Goal: Check status

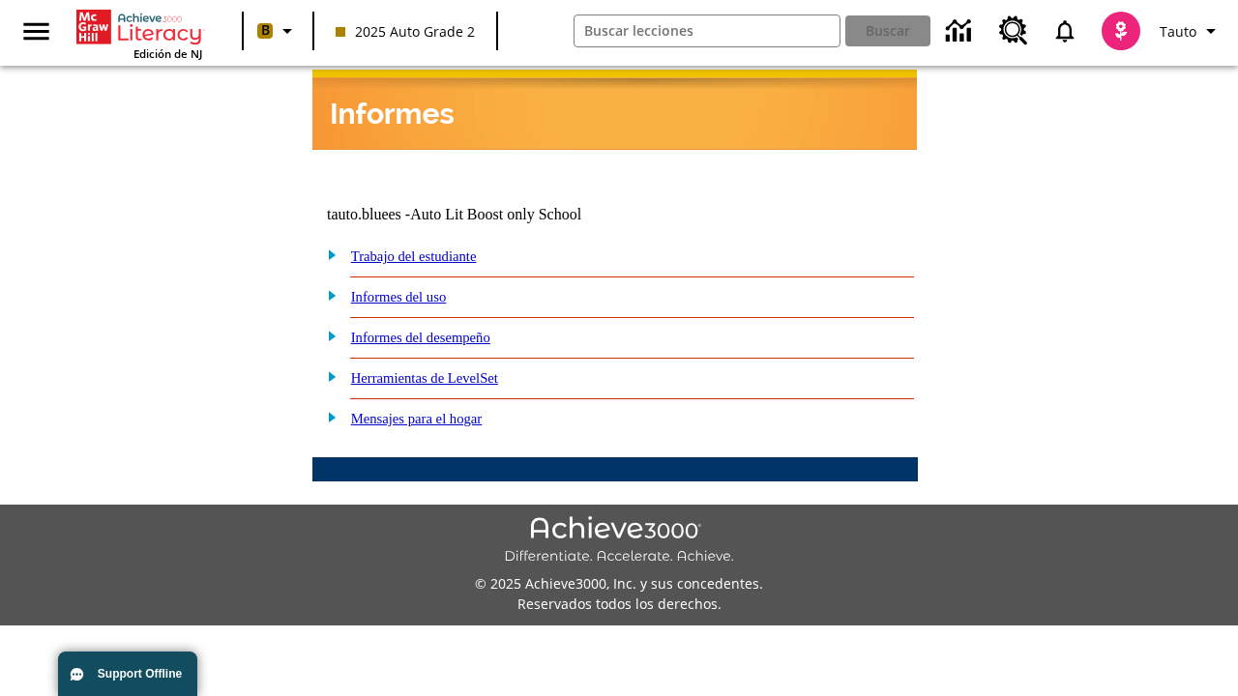
click at [435, 249] on link "Trabajo del estudiante" at bounding box center [414, 256] width 126 height 15
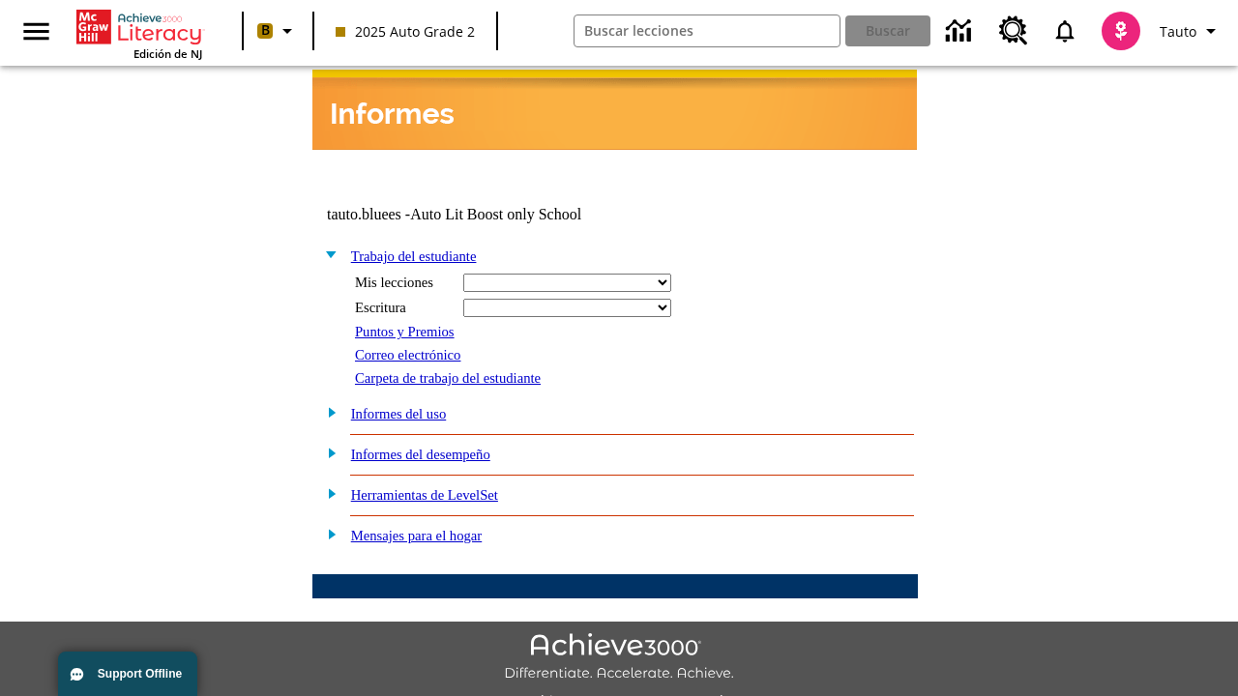
select select "/options/reports/?report_id=24&atype=14&section=2"
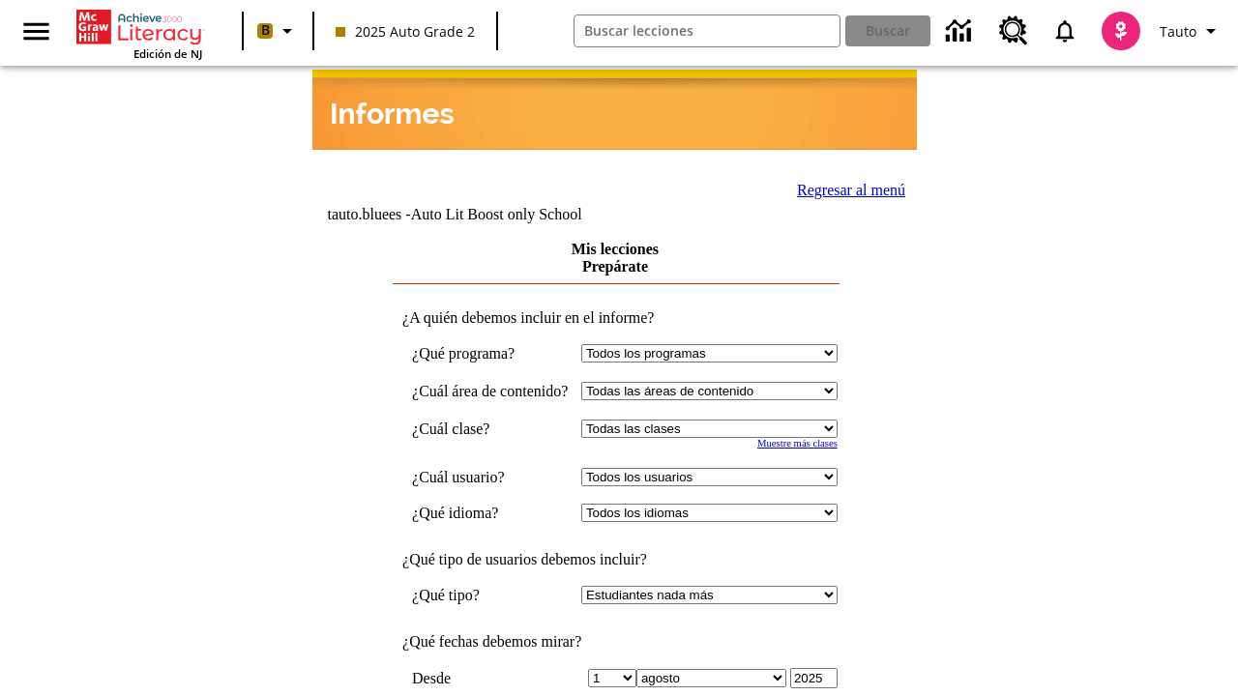
scroll to position [505, 0]
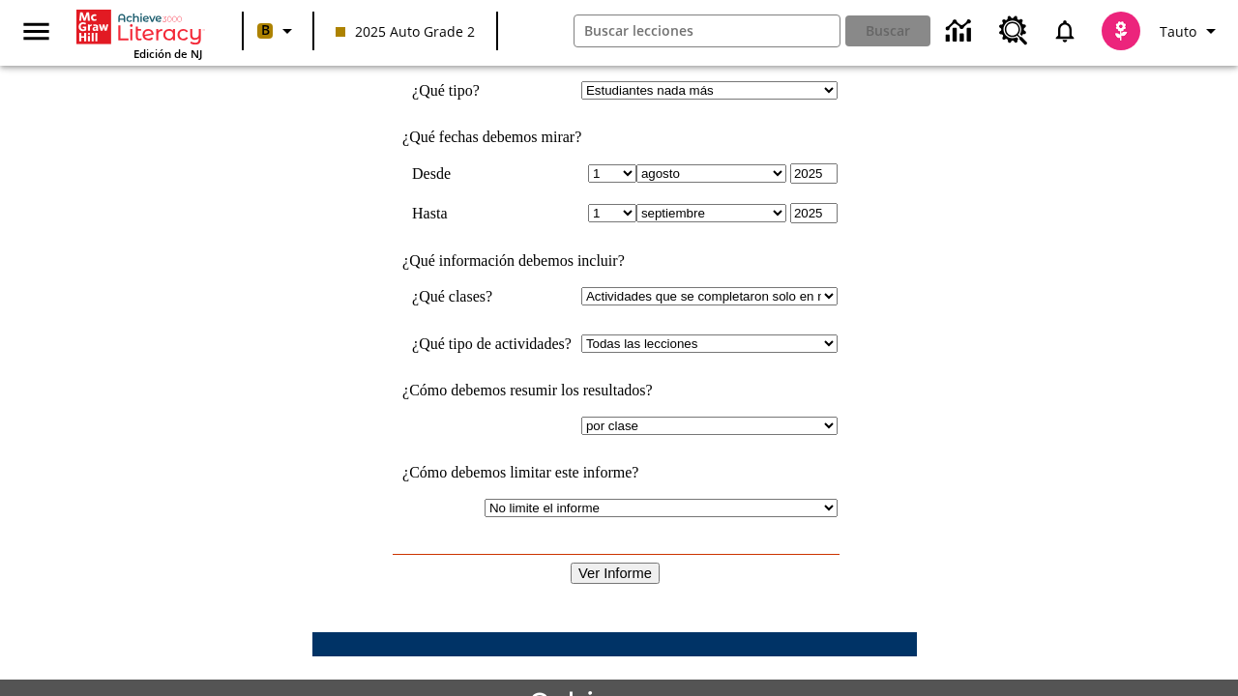
click at [615, 563] on input "Ver Informe" at bounding box center [615, 573] width 89 height 21
